Goal: Task Accomplishment & Management: Manage account settings

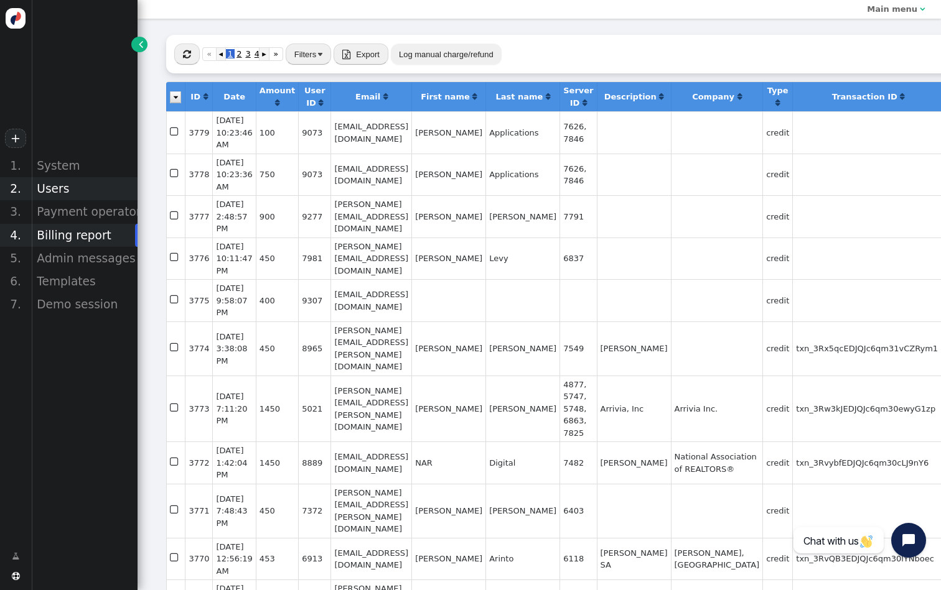
click at [80, 189] on div "Users" at bounding box center [84, 188] width 106 height 23
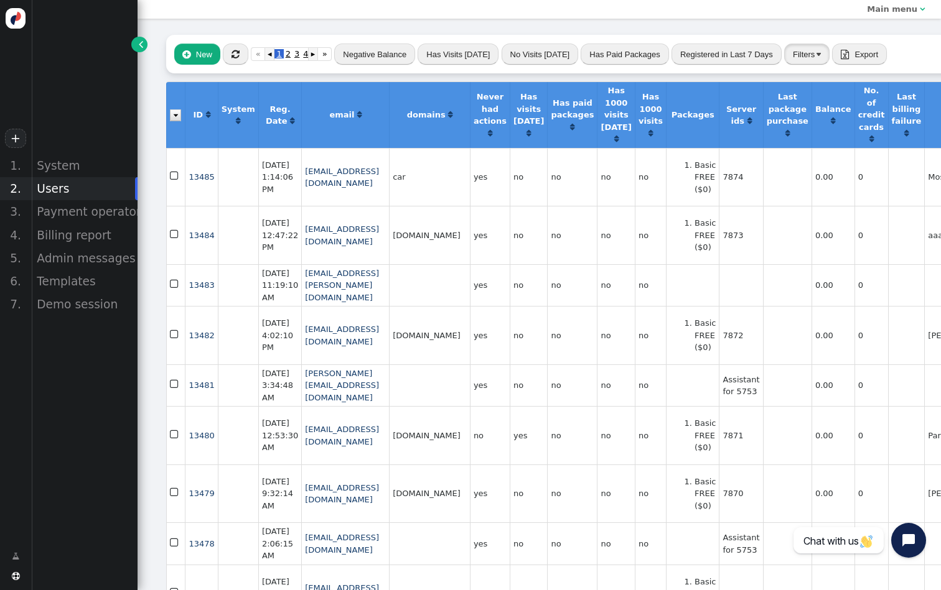
click at [804, 62] on button "Filters" at bounding box center [806, 54] width 45 height 21
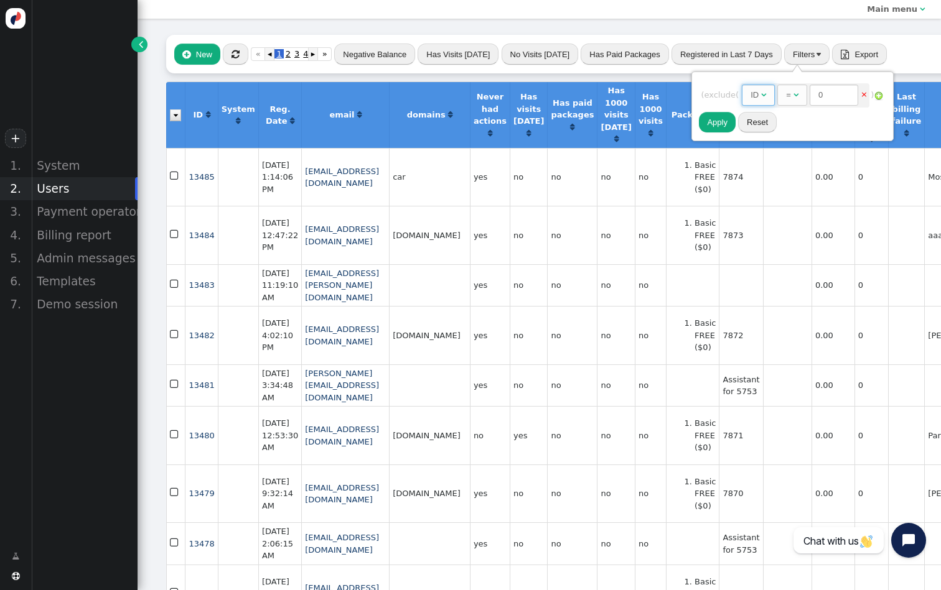
click at [766, 92] on span "" at bounding box center [763, 95] width 5 height 8
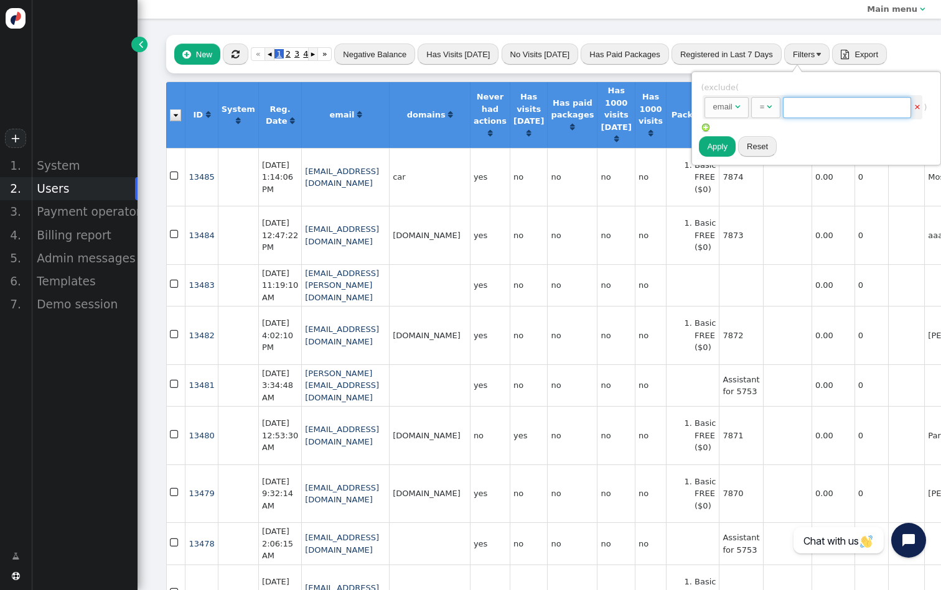
click at [870, 103] on input "text" at bounding box center [847, 107] width 128 height 21
paste input "[EMAIL_ADDRESS][DOMAIN_NAME]"
type input "[EMAIL_ADDRESS][DOMAIN_NAME]"
click at [709, 142] on button "Apply" at bounding box center [717, 146] width 37 height 21
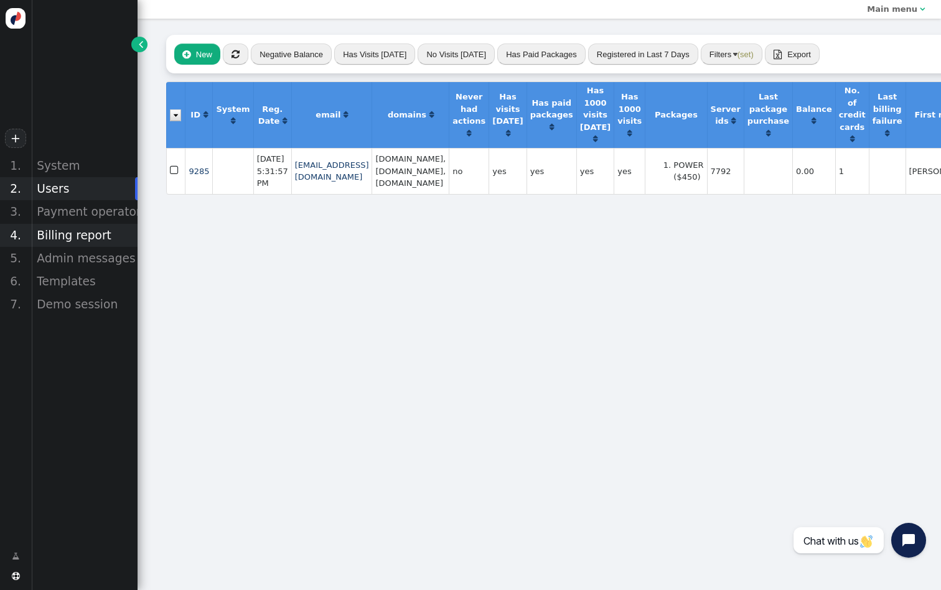
click at [79, 231] on div "Billing report" at bounding box center [84, 235] width 106 height 23
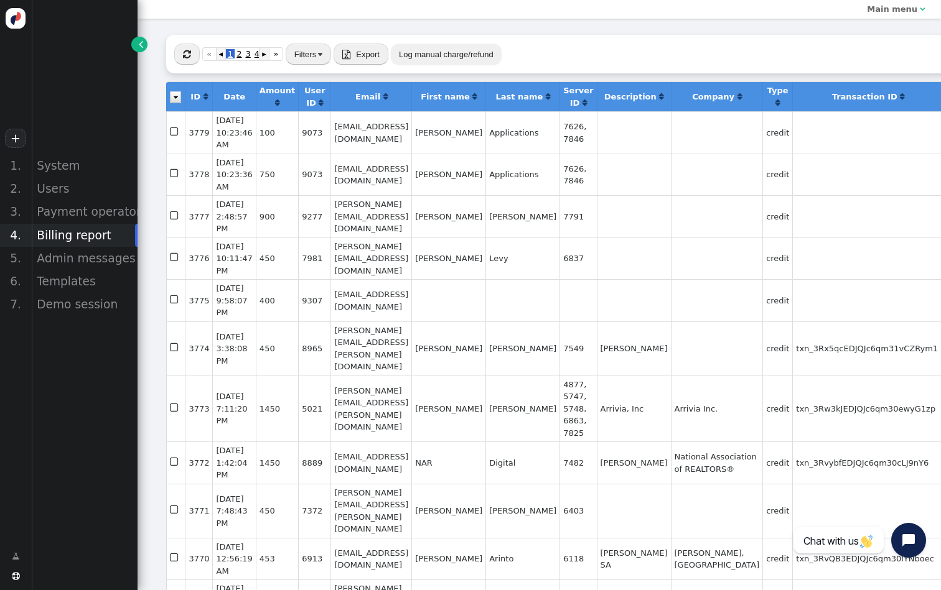
click at [476, 62] on button "Log manual charge/refund" at bounding box center [446, 54] width 111 height 21
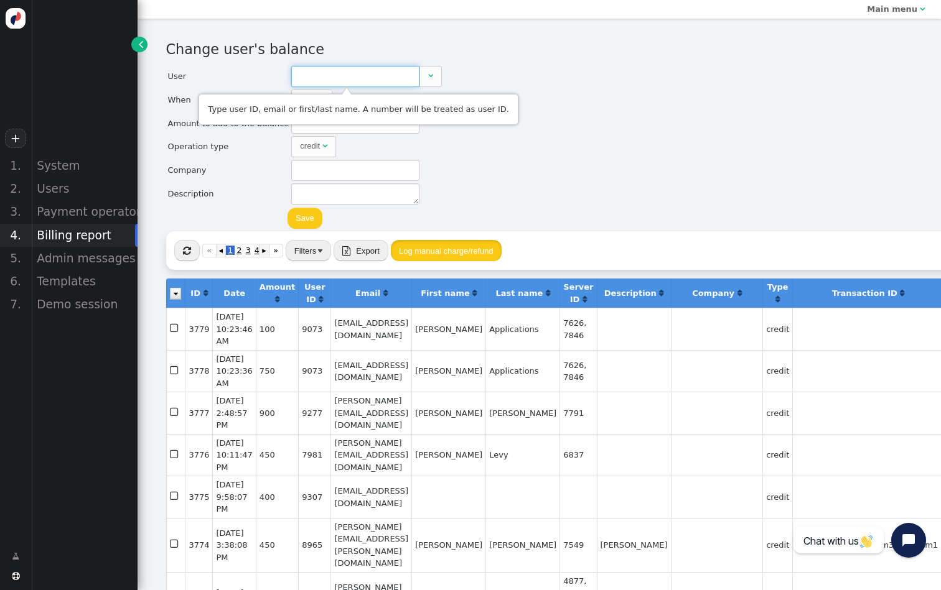
click at [323, 78] on input "text" at bounding box center [355, 76] width 128 height 21
paste input "[EMAIL_ADDRESS][DOMAIN_NAME]"
type input "9285"
click at [322, 109] on td "EMAIL" at bounding box center [356, 105] width 145 height 11
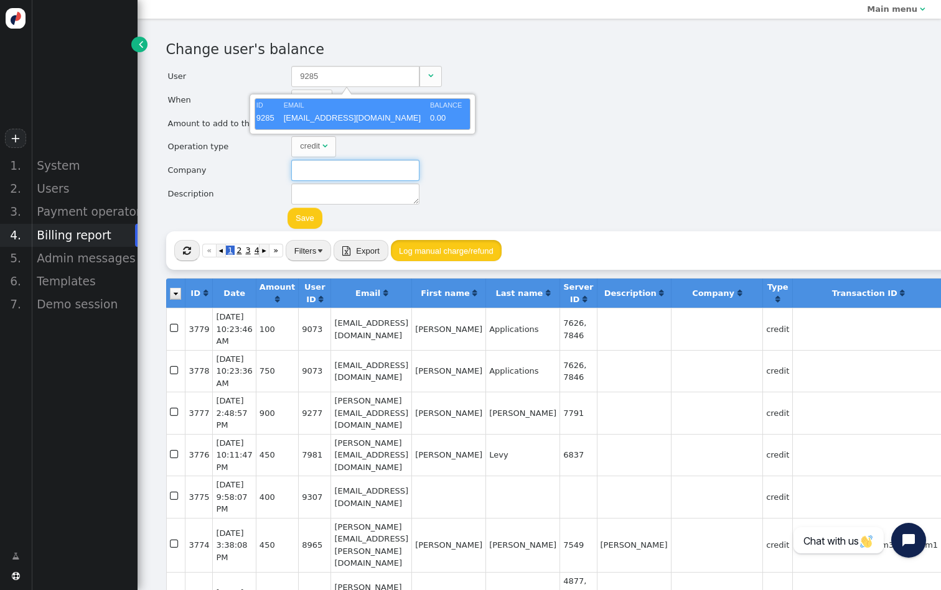
click at [341, 170] on input "text" at bounding box center [355, 170] width 128 height 21
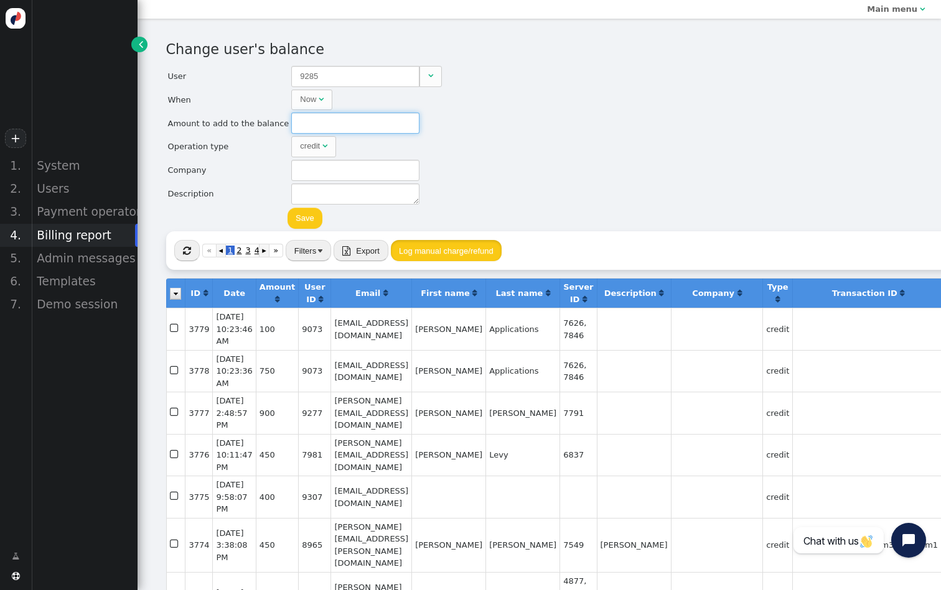
click at [355, 121] on input "text" at bounding box center [355, 123] width 128 height 21
type input "450"
click at [313, 215] on button "Save" at bounding box center [304, 218] width 35 height 21
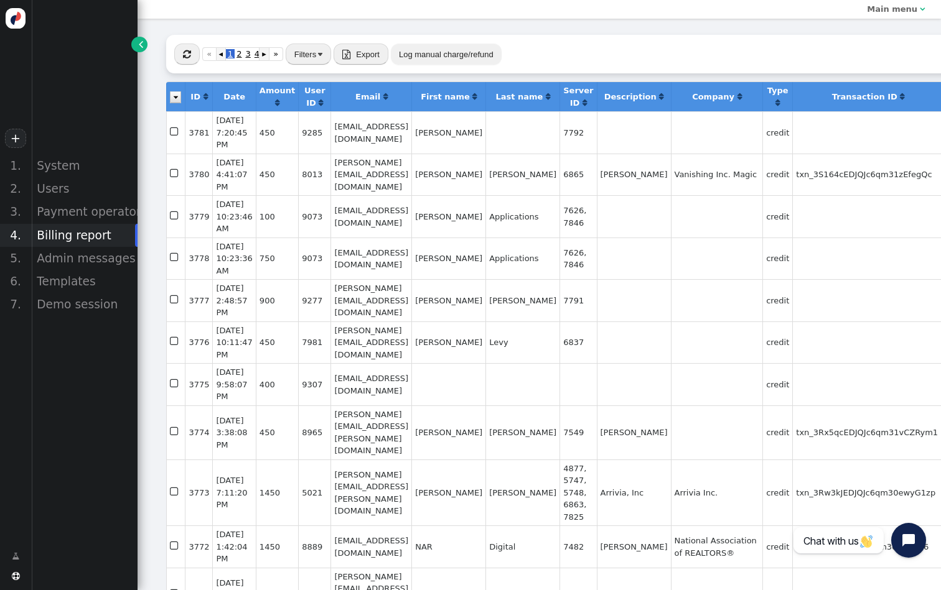
click at [404, 57] on button "Log manual charge/refund" at bounding box center [446, 54] width 111 height 21
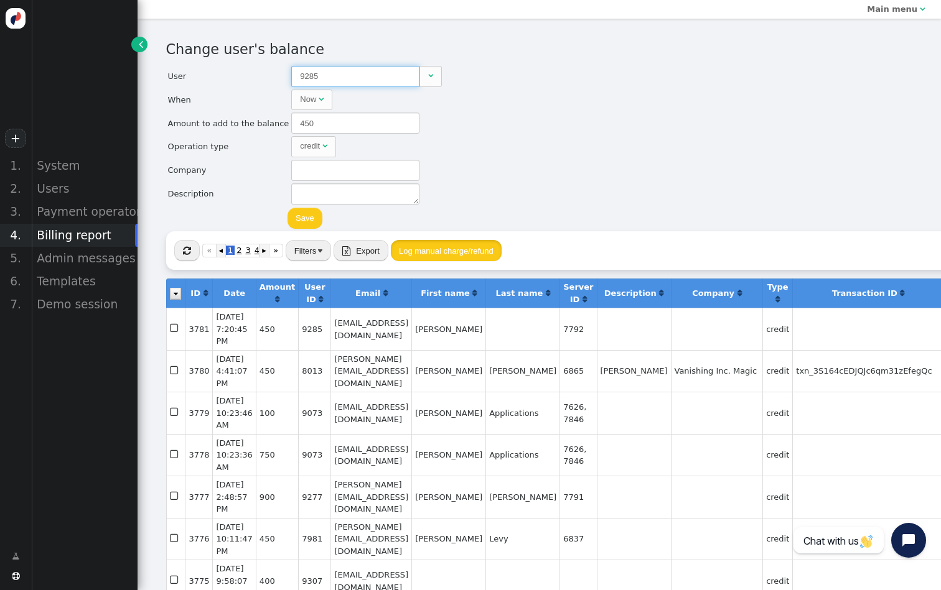
click at [331, 75] on input "9285" at bounding box center [355, 76] width 128 height 21
click at [87, 184] on div "Users" at bounding box center [84, 188] width 106 height 23
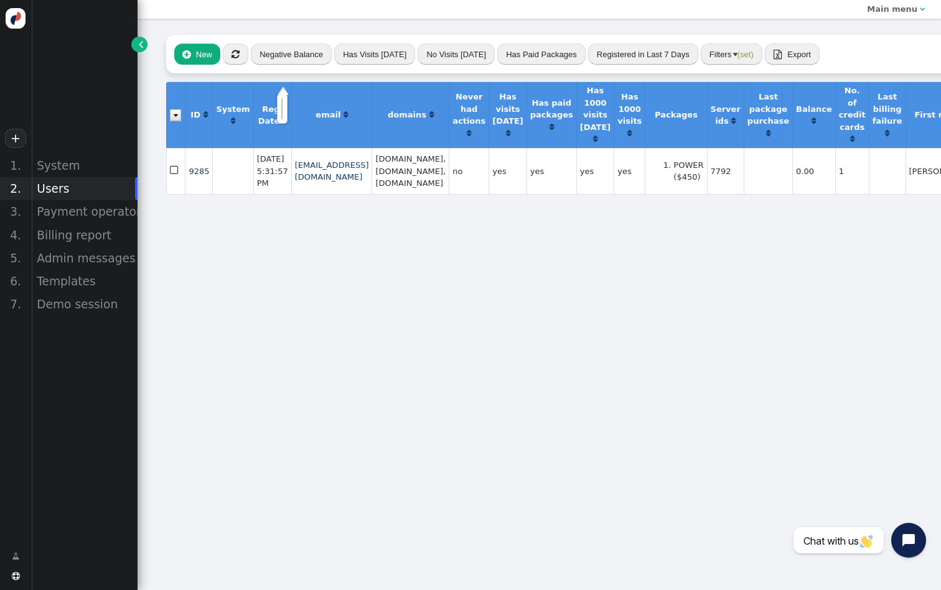
click at [742, 62] on button "Filters (set)" at bounding box center [731, 54] width 62 height 21
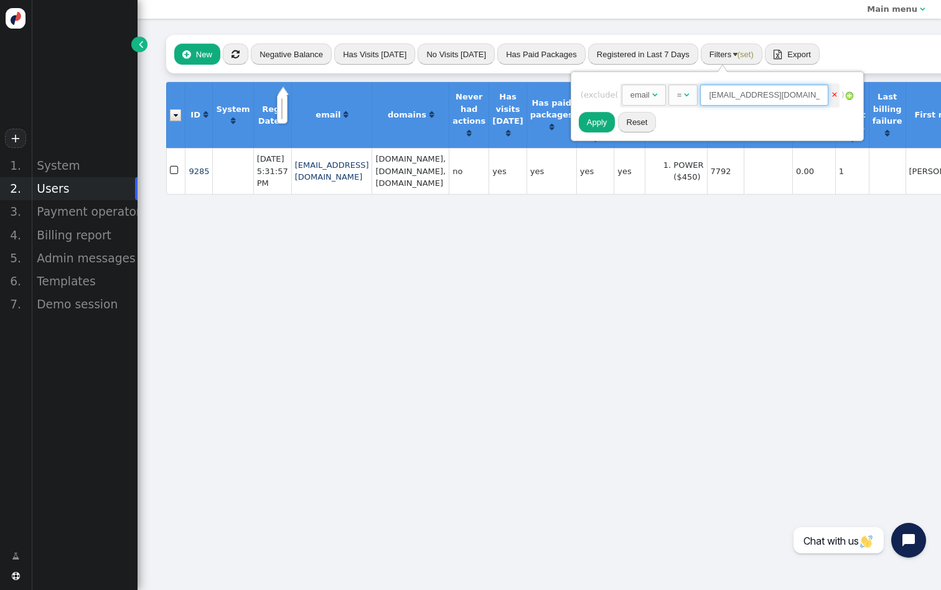
click at [737, 93] on input "[EMAIL_ADDRESS][DOMAIN_NAME]" at bounding box center [764, 95] width 128 height 21
click at [737, 92] on input "[EMAIL_ADDRESS][DOMAIN_NAME]" at bounding box center [764, 95] width 128 height 21
paste input "[PERSON_NAME][EMAIL_ADDRESS][DOMAIN_NAME] Refund"
drag, startPoint x: 794, startPoint y: 93, endPoint x: 909, endPoint y: 94, distance: 114.5
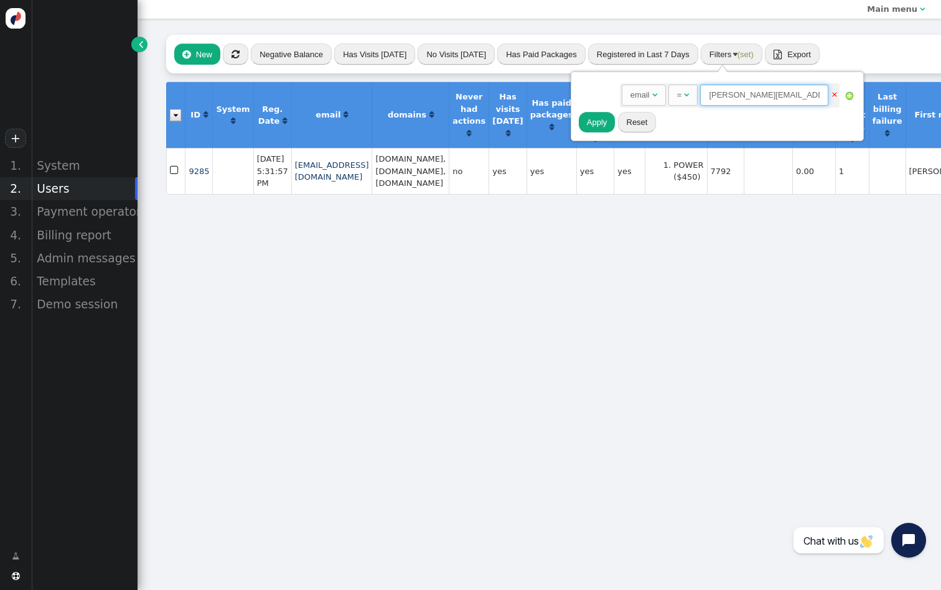
click at [909, 94] on body "+ 1. System 2. Users 3. Payment operators 4. Billing report 5. Admin messages 6…" at bounding box center [470, 295] width 941 height 590
type input "[PERSON_NAME][EMAIL_ADDRESS][DOMAIN_NAME]"
click at [601, 125] on button "Apply" at bounding box center [597, 122] width 37 height 21
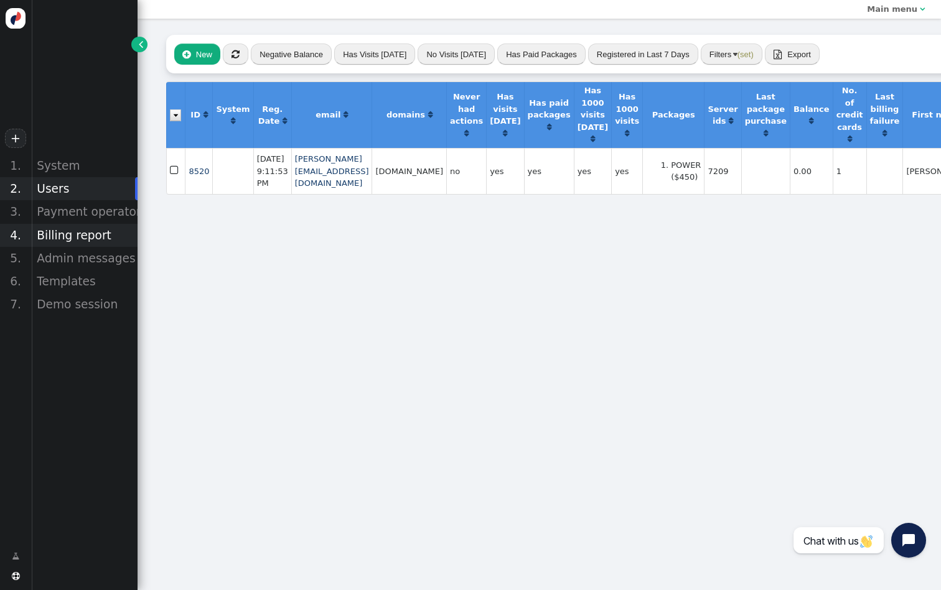
click at [91, 233] on div "Billing report" at bounding box center [84, 235] width 106 height 23
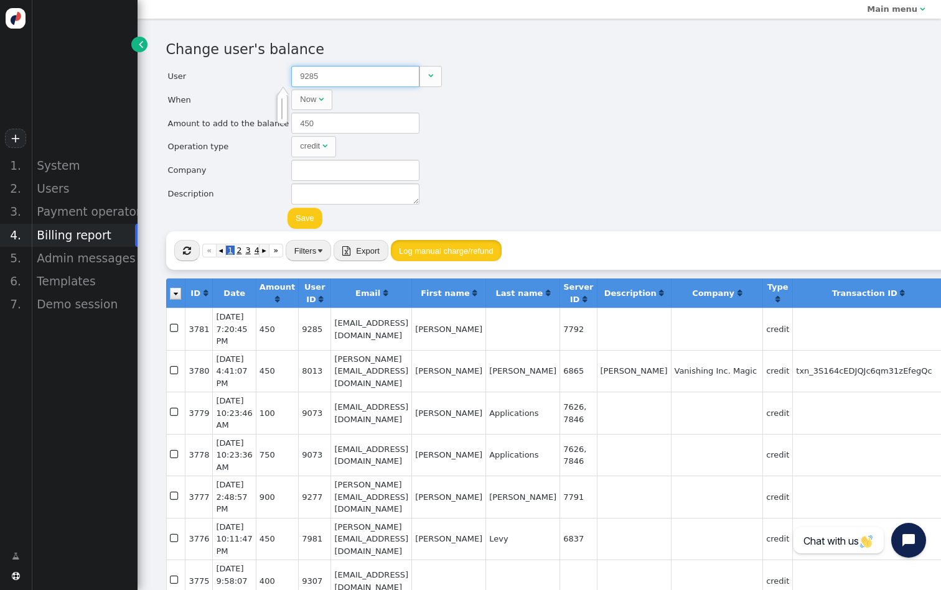
click at [351, 72] on input "9285" at bounding box center [355, 76] width 128 height 21
paste input "[PERSON_NAME][EMAIL_ADDRESS][DOMAIN_NAME] Refund"
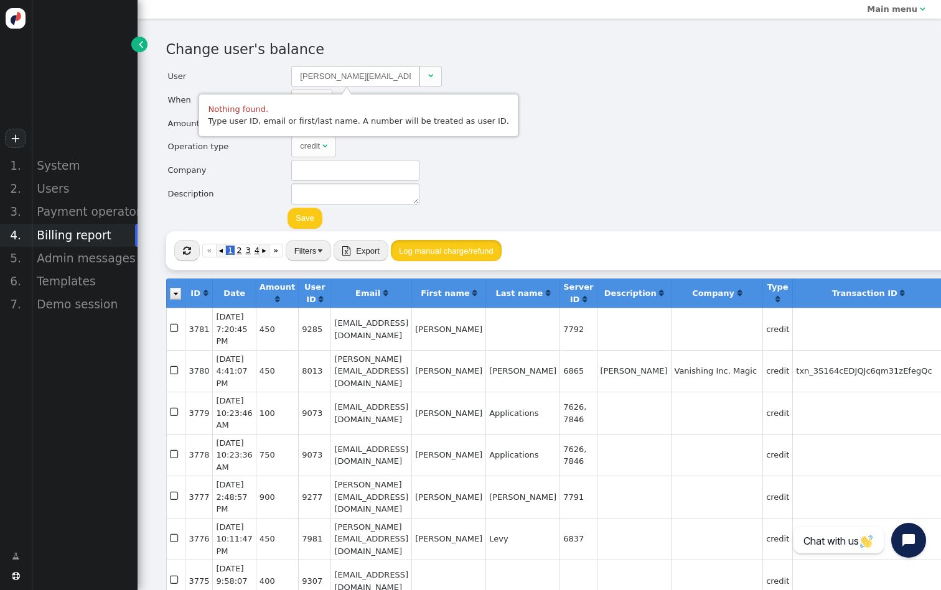
click at [332, 119] on div "Type user ID, email or first/last name. A number will be treated as user ID." at bounding box center [358, 121] width 300 height 12
click at [442, 77] on div "Change user's balance User [PERSON_NAME][EMAIL_ADDRESS][DOMAIN_NAME] Refund  W…" at bounding box center [539, 135] width 747 height 192
drag, startPoint x: 372, startPoint y: 74, endPoint x: 649, endPoint y: 74, distance: 277.5
click at [649, 74] on div "Change user's balance User [PERSON_NAME][EMAIL_ADDRESS][DOMAIN_NAME] Refund  W…" at bounding box center [539, 135] width 747 height 192
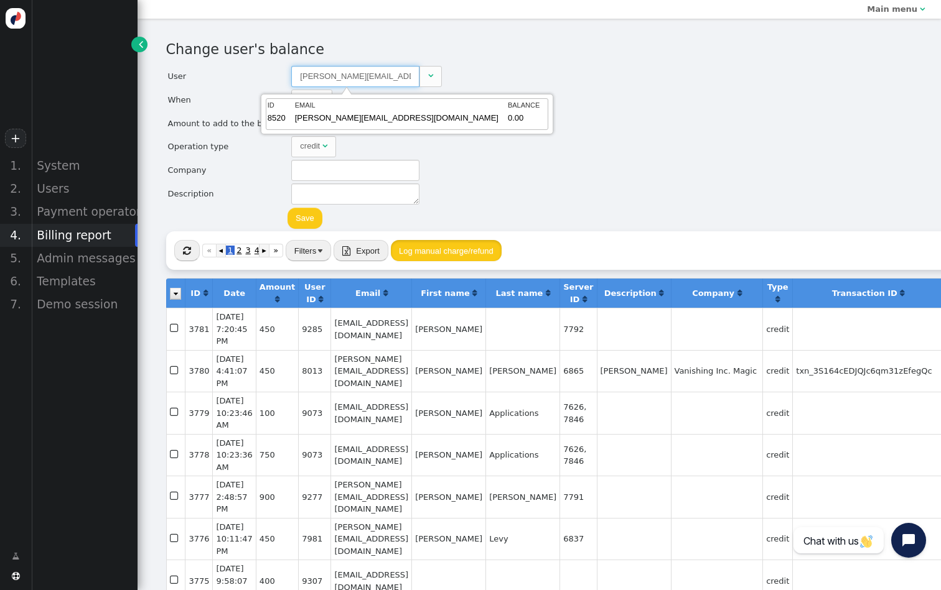
type input "8520"
click at [339, 114] on td "[PERSON_NAME][EMAIL_ADDRESS][DOMAIN_NAME]" at bounding box center [401, 120] width 212 height 16
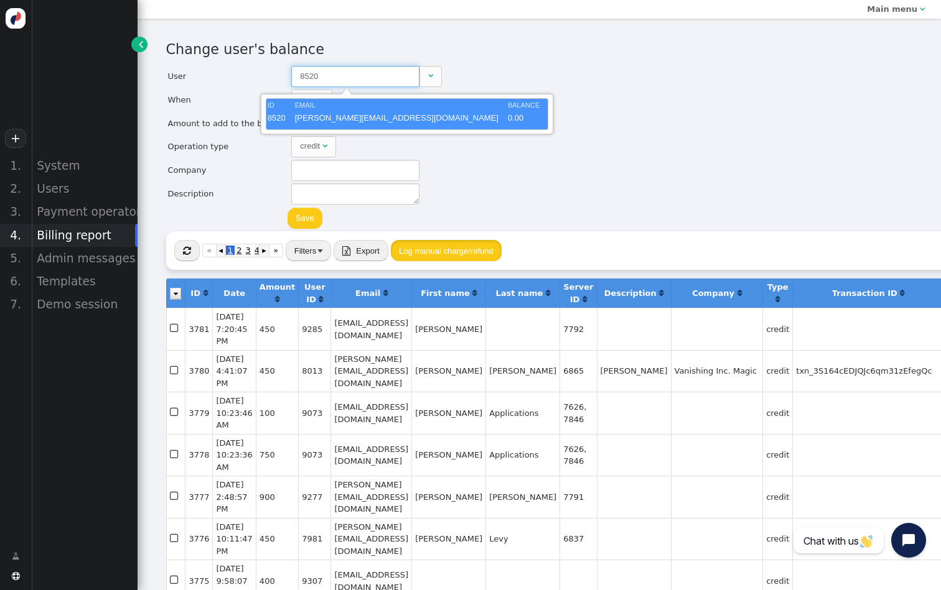
click at [366, 113] on td "[PERSON_NAME][EMAIL_ADDRESS][DOMAIN_NAME]" at bounding box center [401, 120] width 212 height 16
click at [524, 138] on div "Change user's balance User 8520  When Now  [DATE] 04 : 20 : 45 PM ▲ ▼  Amoun…" at bounding box center [539, 135] width 747 height 192
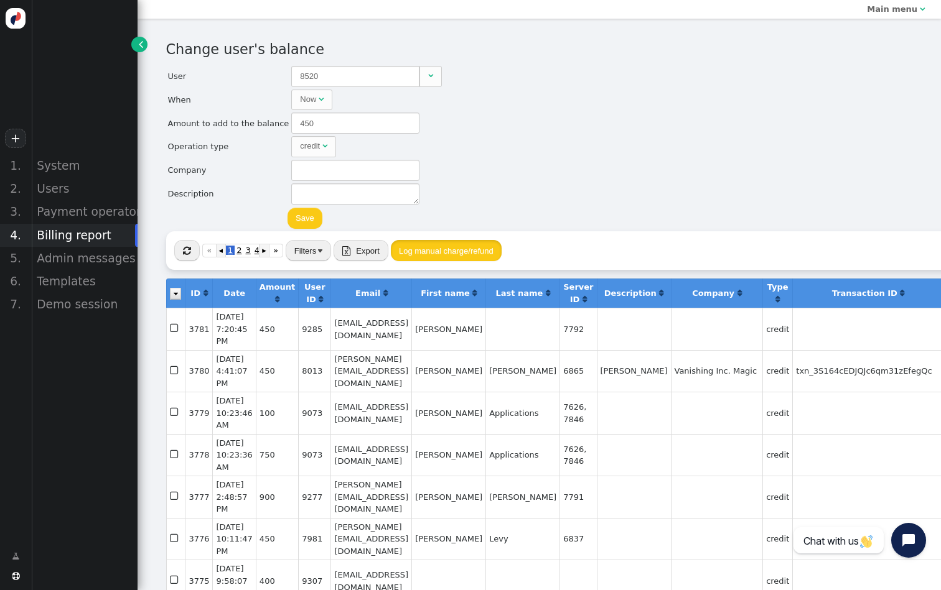
click at [312, 217] on button "Save" at bounding box center [304, 218] width 35 height 21
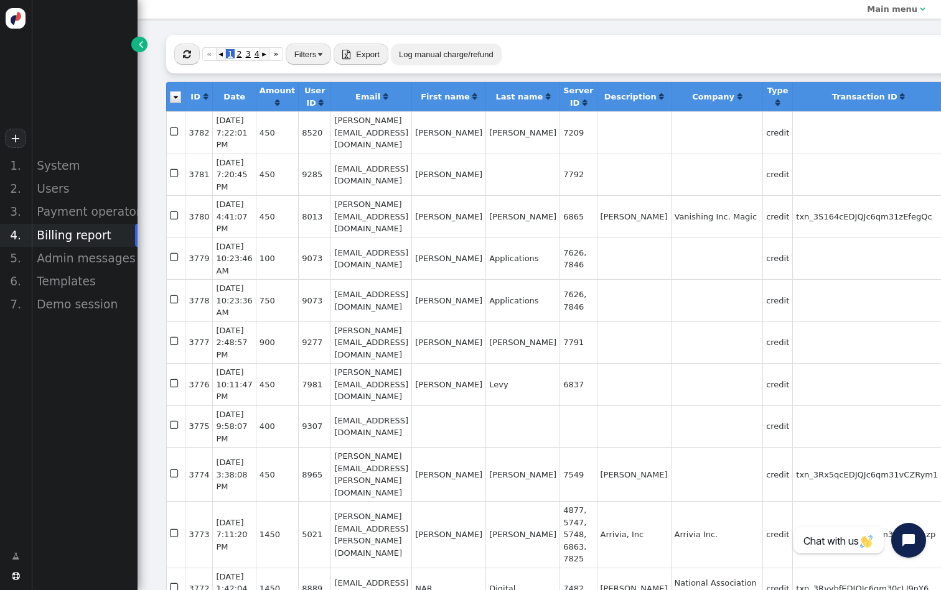
click at [466, 50] on button "Log manual charge/refund" at bounding box center [446, 54] width 111 height 21
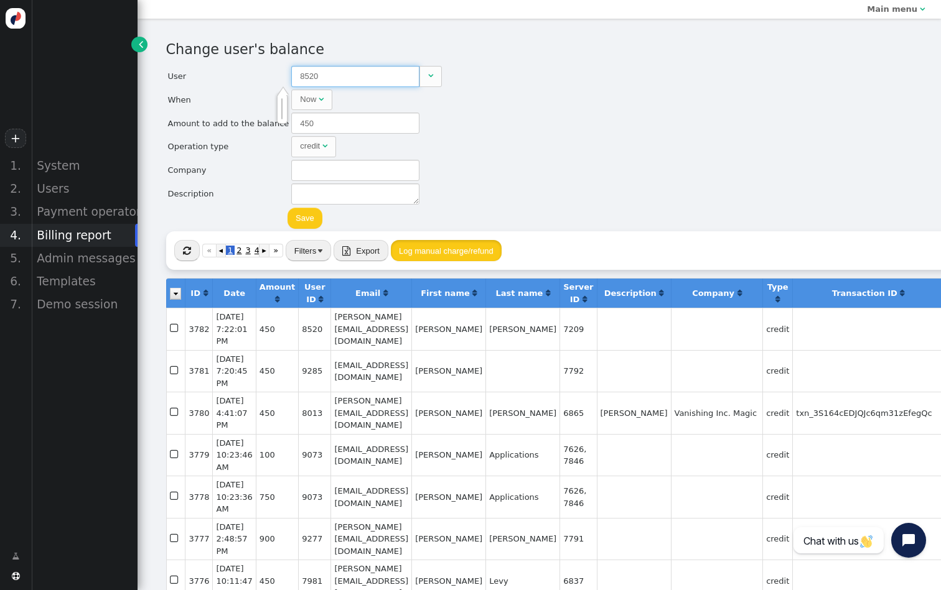
click at [370, 67] on input "8520" at bounding box center [355, 76] width 128 height 21
